Goal: Navigation & Orientation: Find specific page/section

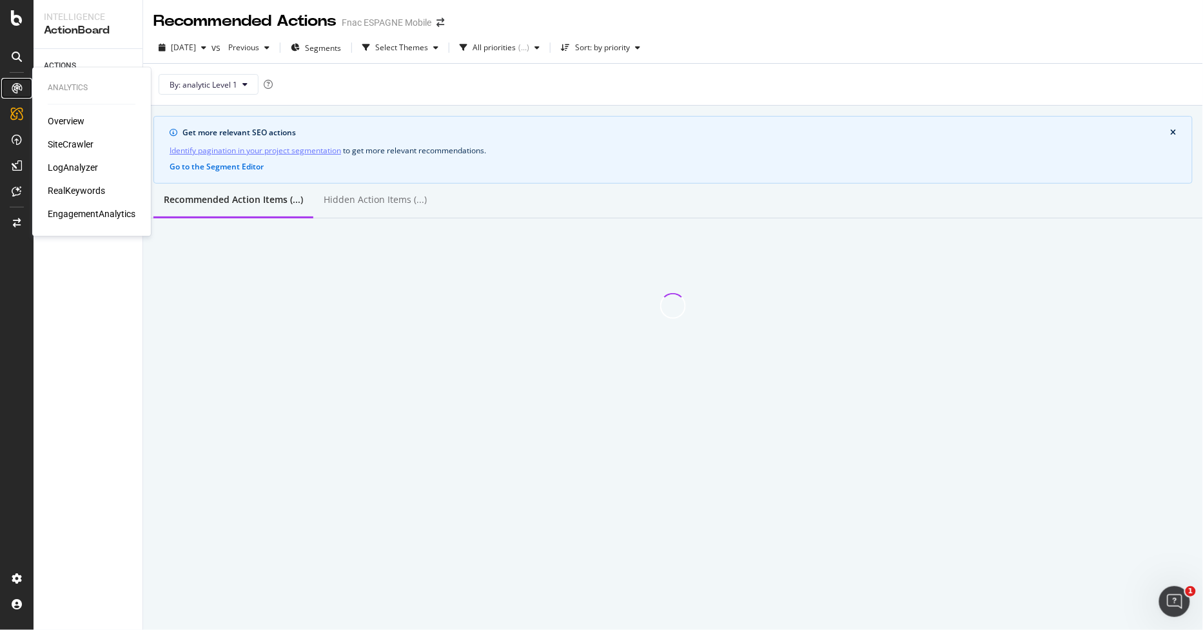
click at [8, 88] on div at bounding box center [16, 88] width 21 height 21
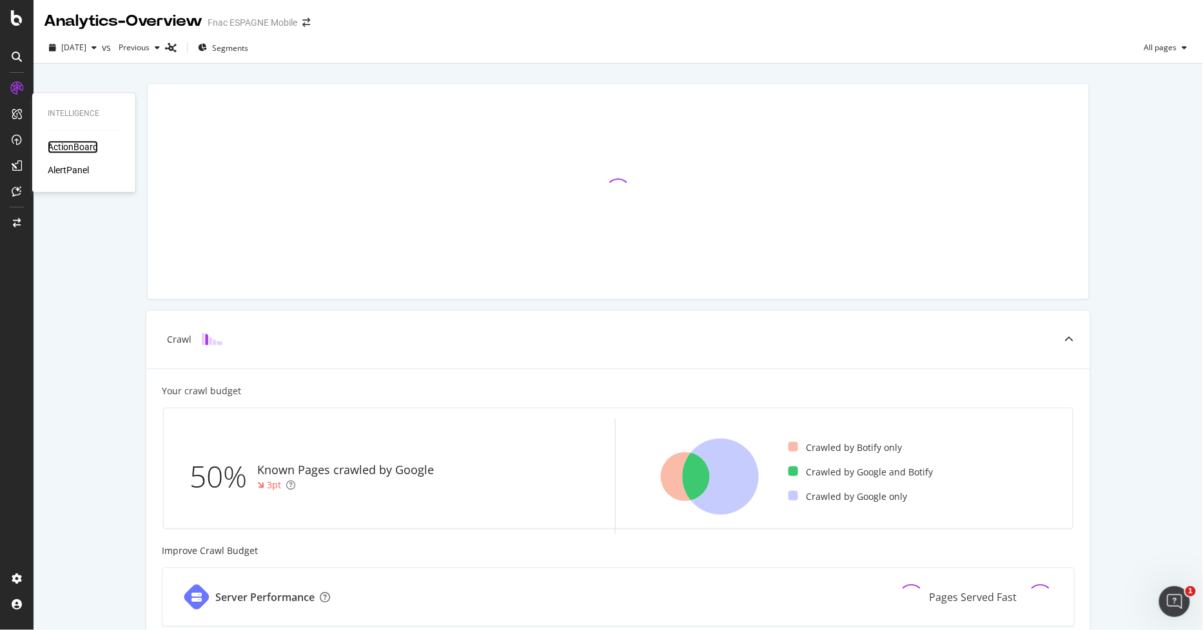
click at [66, 149] on div "ActionBoard" at bounding box center [73, 147] width 50 height 13
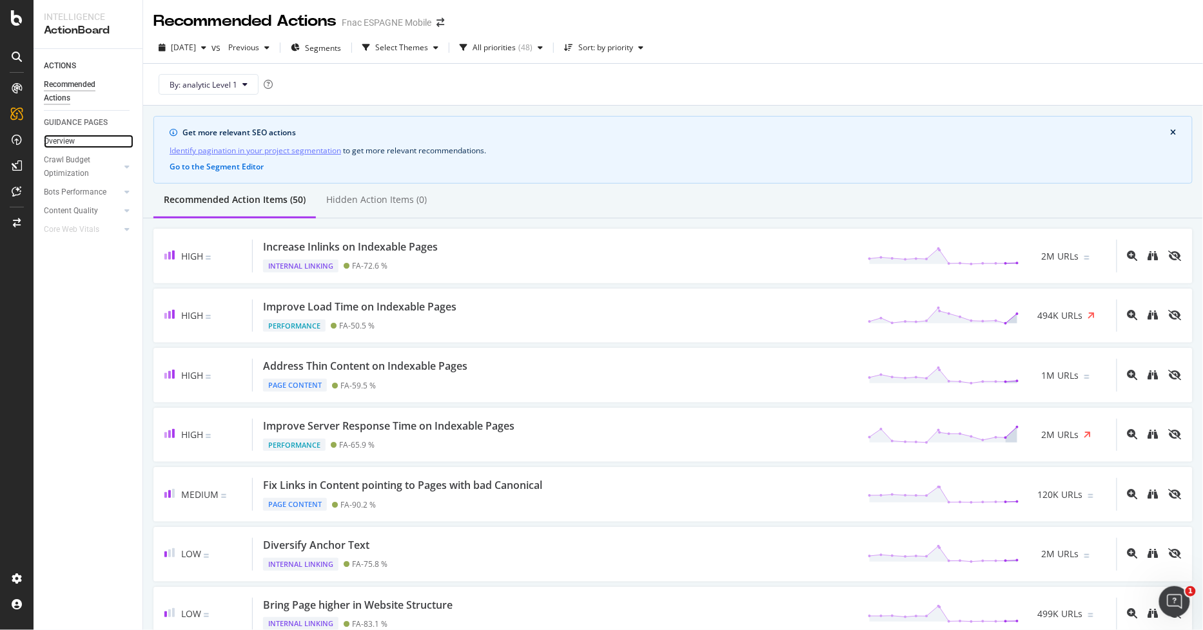
click at [77, 144] on link "Overview" at bounding box center [89, 142] width 90 height 14
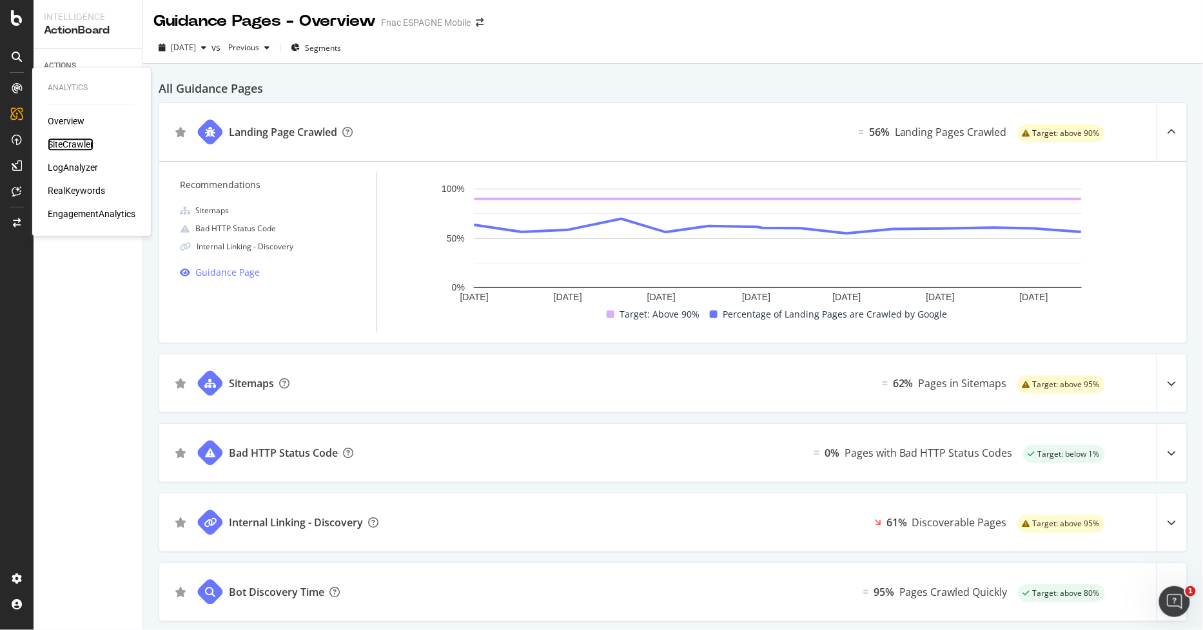
click at [74, 143] on div "SiteCrawler" at bounding box center [71, 145] width 46 height 13
